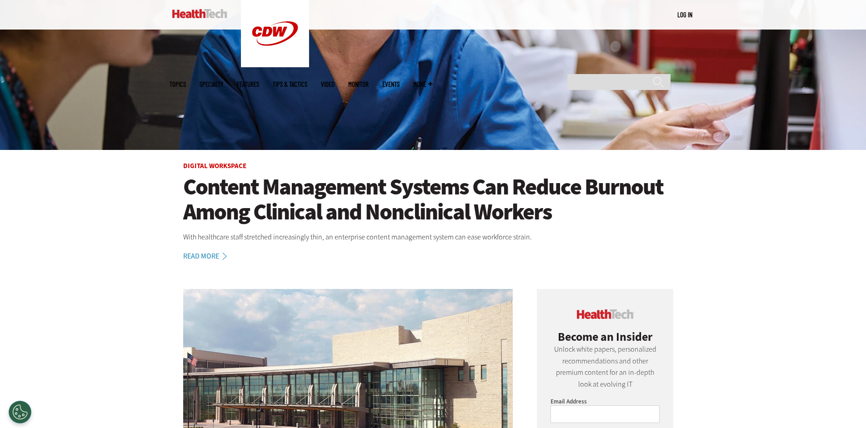
scroll to position [233, 0]
click at [226, 166] on link "Digital Workspace" at bounding box center [214, 165] width 63 height 9
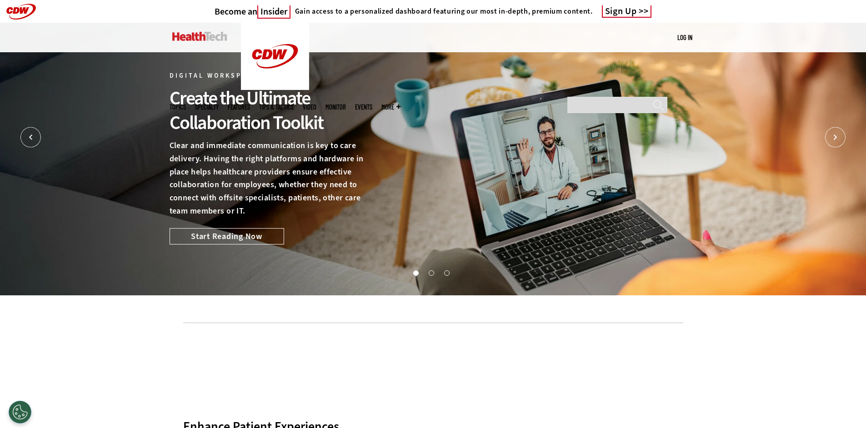
click at [619, 12] on link "Sign Up" at bounding box center [627, 11] width 50 height 12
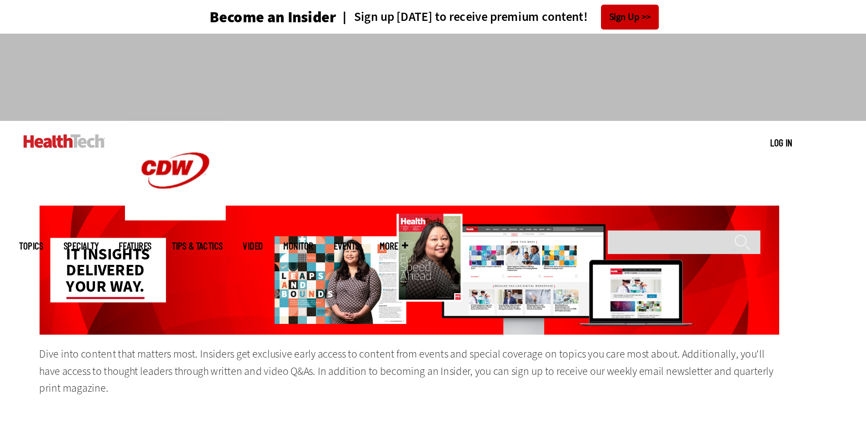
click at [208, 100] on img at bounding box center [199, 95] width 55 height 9
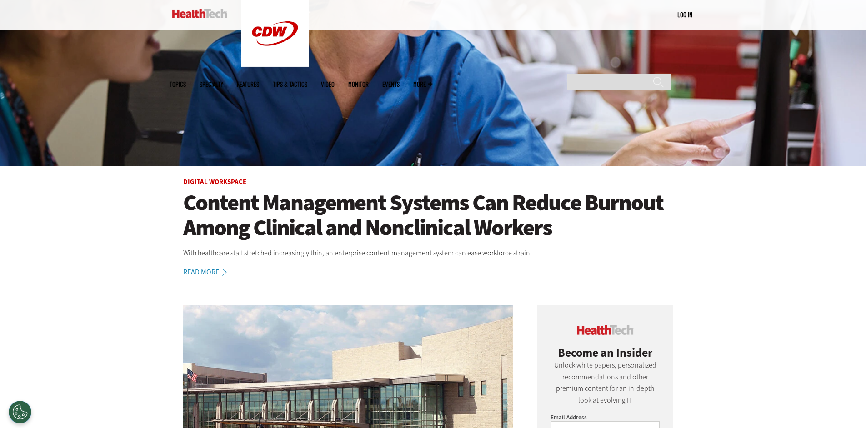
scroll to position [216, 0]
click at [303, 200] on h1 "Content Management Systems Can Reduce Burnout Among Clinical and Nonclinical Wo…" at bounding box center [433, 216] width 500 height 50
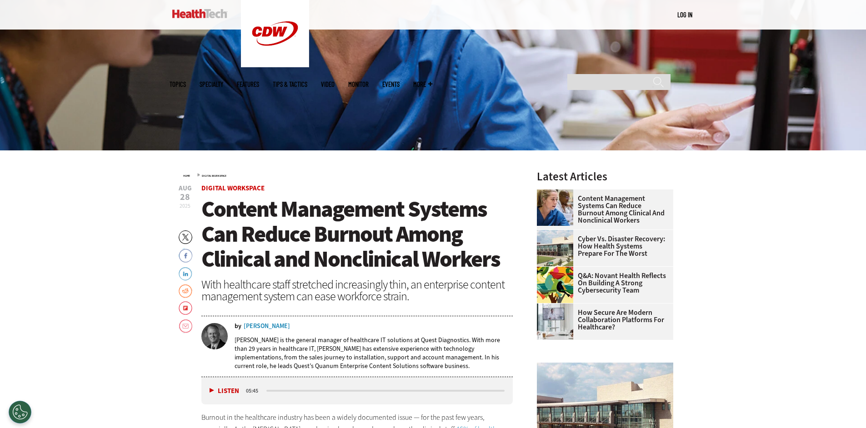
scroll to position [233, 0]
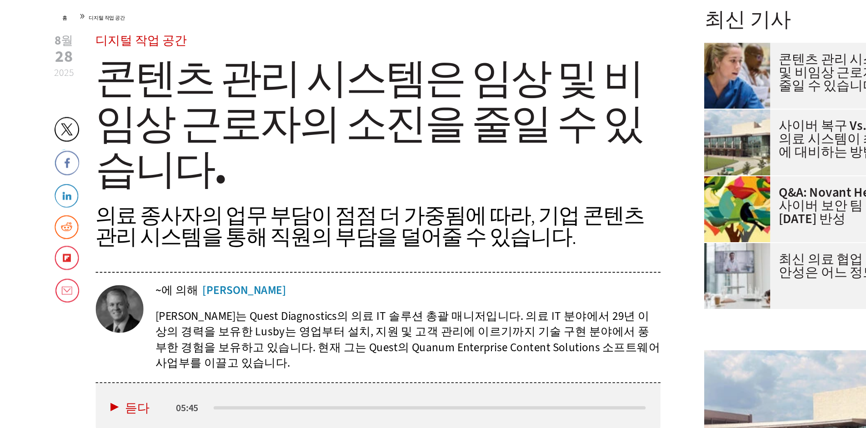
click at [403, 210] on font "콘텐츠 관리 시스템은 임상 및 비임상 근로자의 소진을 줄일 수 있습니다." at bounding box center [352, 234] width 302 height 80
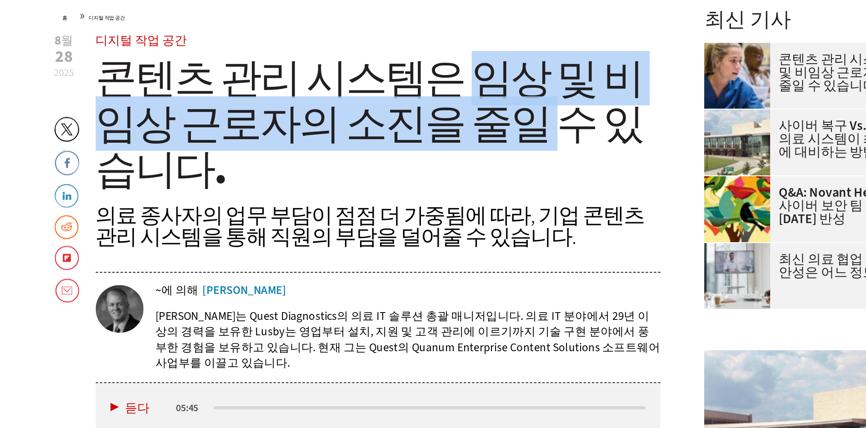
drag, startPoint x: 403, startPoint y: 210, endPoint x: 407, endPoint y: 233, distance: 23.5
click at [407, 233] on font "콘텐츠 관리 시스템은 임상 및 비임상 근로자의 소진을 줄일 수 있습니다." at bounding box center [352, 234] width 302 height 80
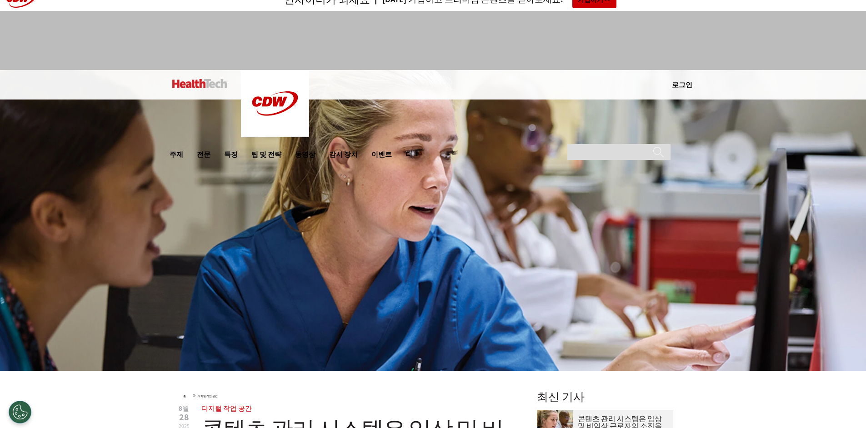
scroll to position [0, 0]
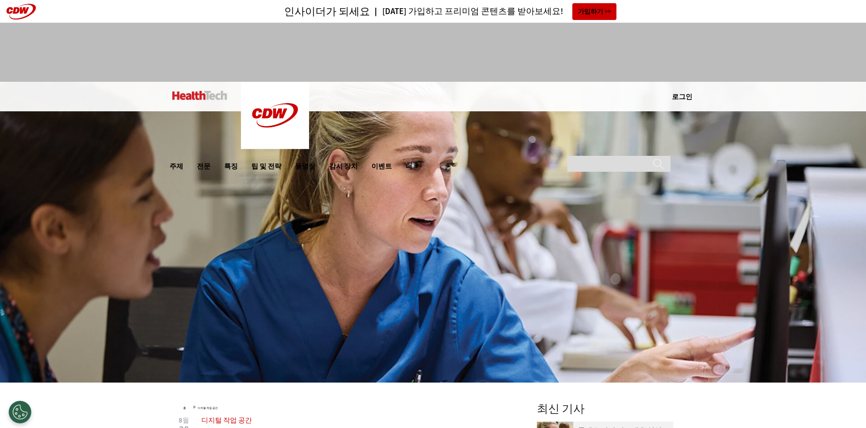
click at [24, 12] on header "인사이더가 되세요 오늘 가입하고 프리미엄 콘텐츠를 받아보세요! 가입하기" at bounding box center [433, 11] width 866 height 23
click at [208, 90] on link at bounding box center [199, 95] width 55 height 27
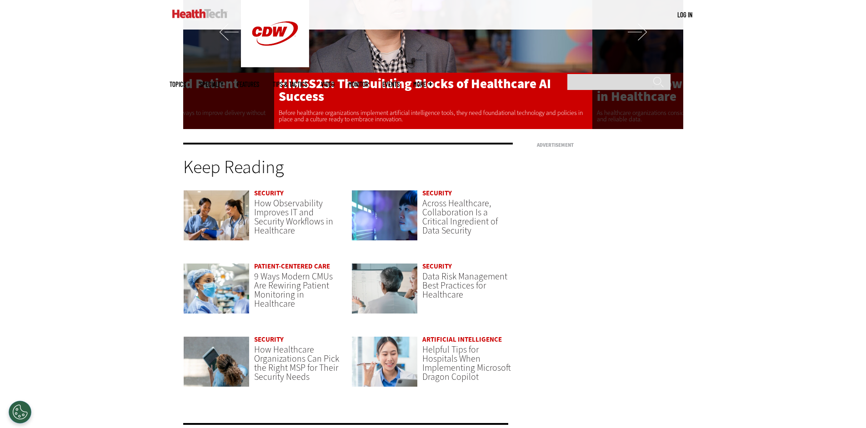
scroll to position [2167, 0]
